Goal: Task Accomplishment & Management: Use online tool/utility

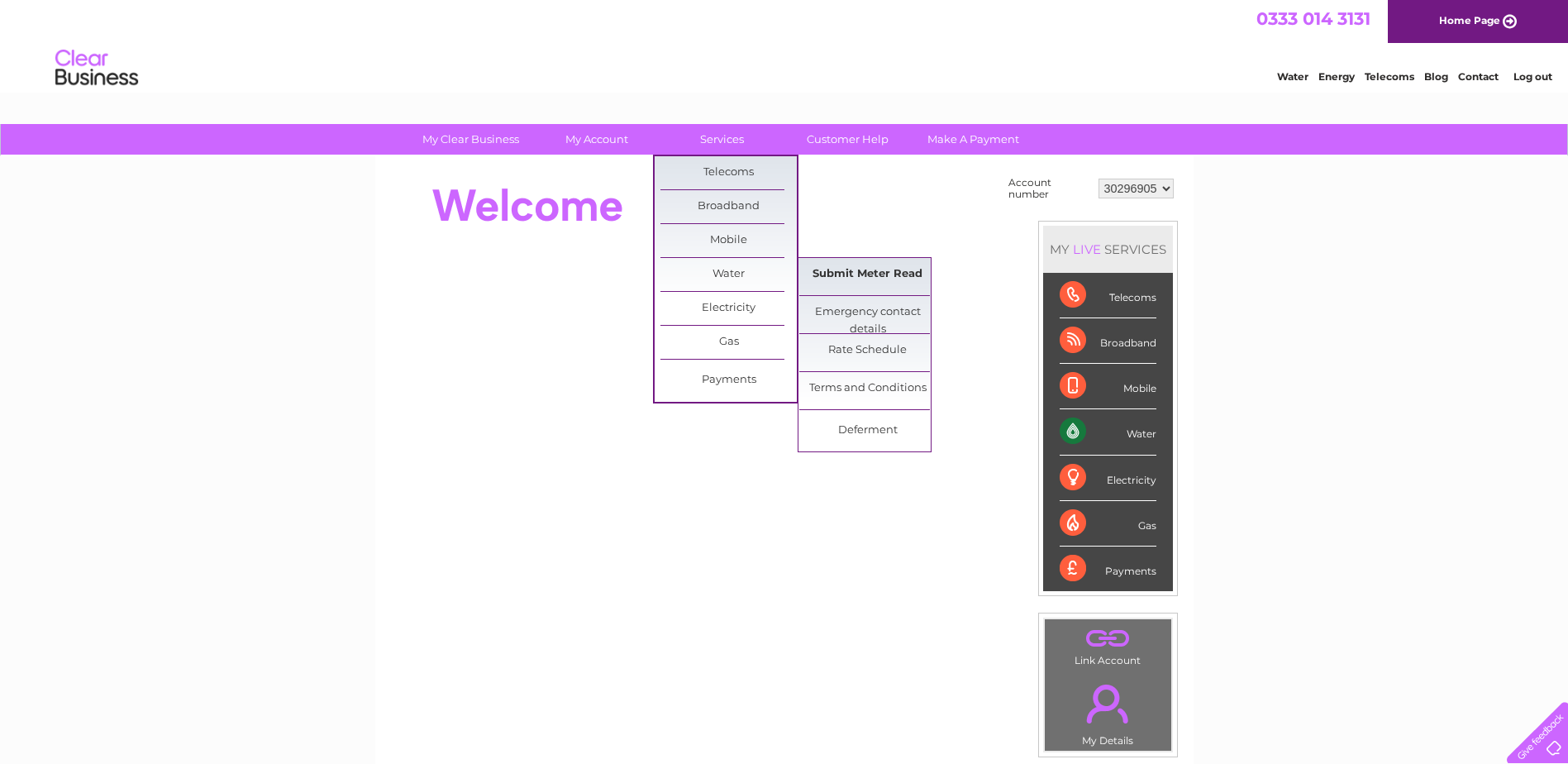
click at [827, 272] on link "Submit Meter Read" at bounding box center [867, 275] width 136 height 33
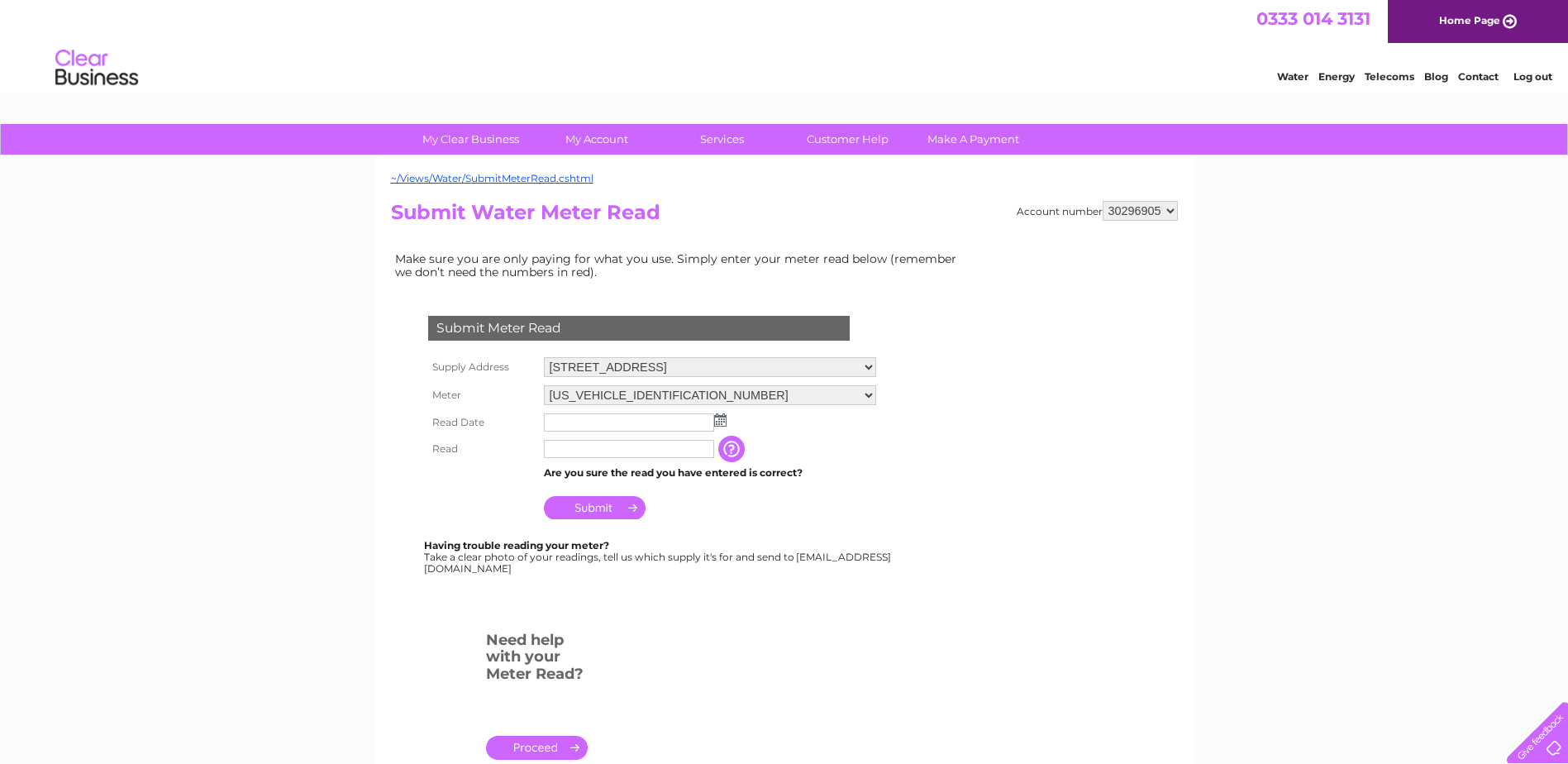
click at [718, 419] on img at bounding box center [720, 420] width 13 height 14
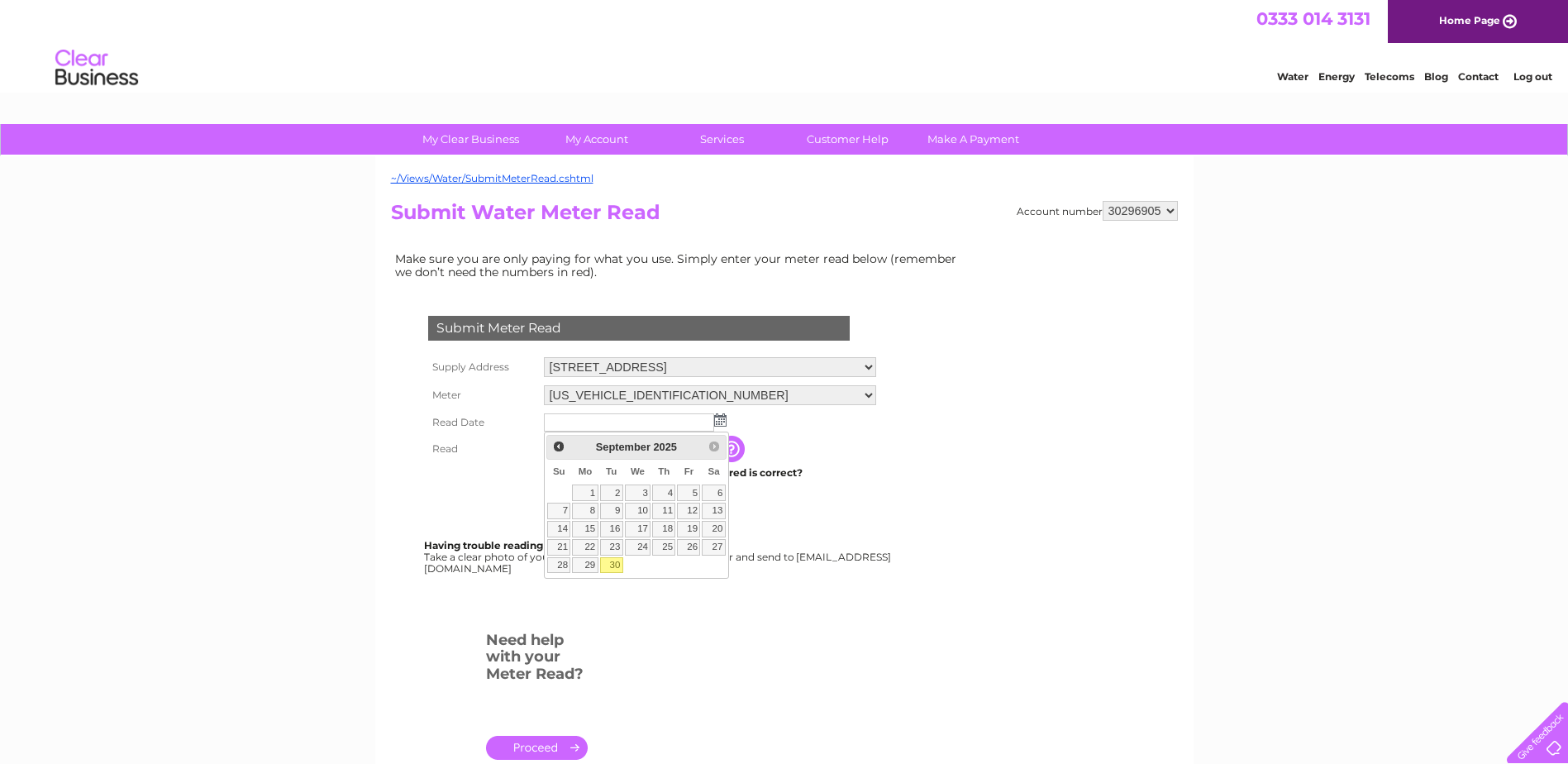
click at [612, 563] on link "30" at bounding box center [612, 565] width 23 height 17
type input "2025/09/30"
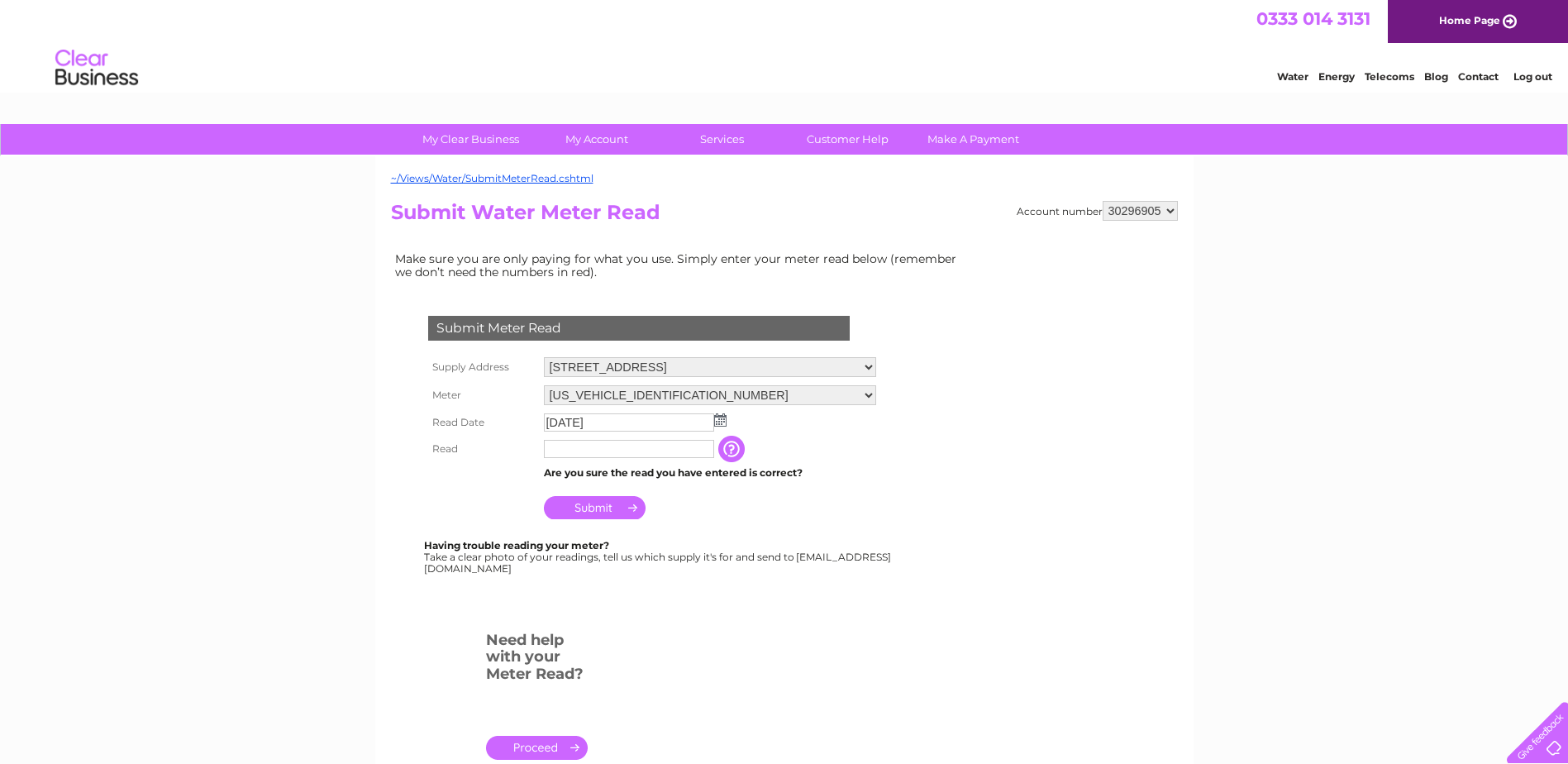
click at [604, 443] on input "text" at bounding box center [628, 448] width 170 height 18
click at [628, 448] on input "text" at bounding box center [628, 448] width 170 height 18
type input "1749"
click at [594, 510] on input "Submit" at bounding box center [594, 508] width 102 height 23
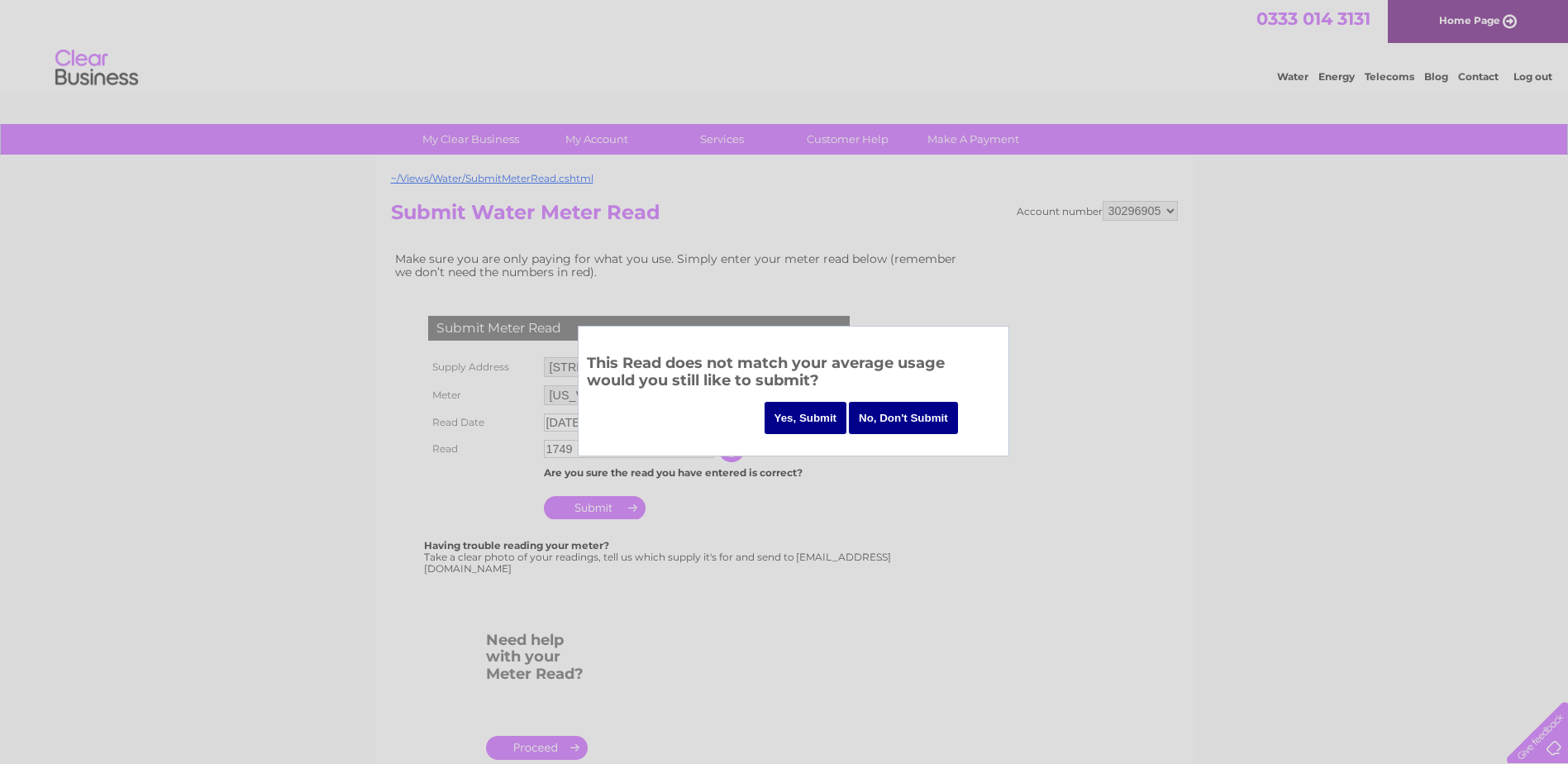
click at [816, 419] on input "Yes, Submit" at bounding box center [805, 417] width 83 height 32
